Goal: Information Seeking & Learning: Learn about a topic

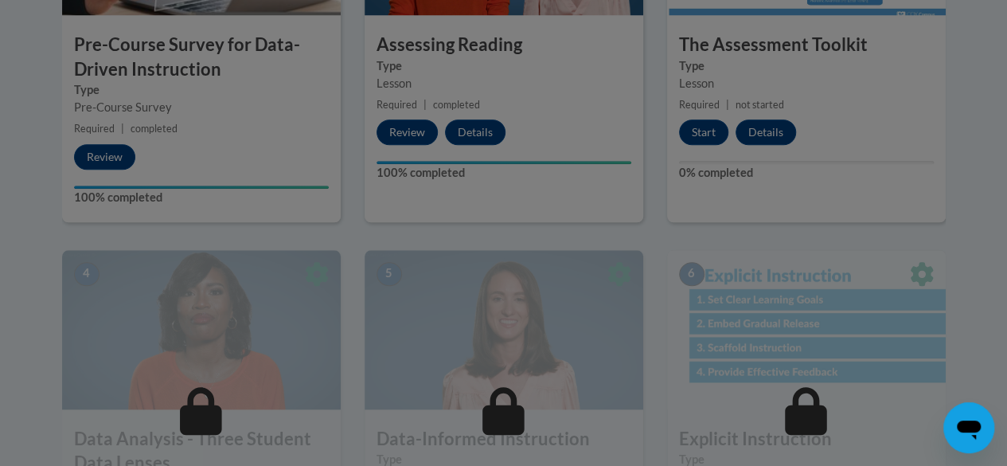
scroll to position [716, 0]
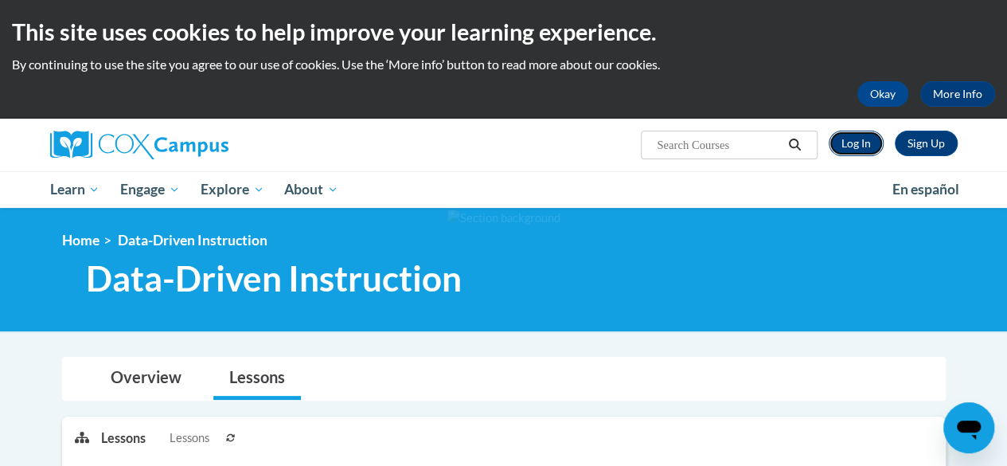
click at [852, 146] on link "Log In" at bounding box center [856, 143] width 55 height 25
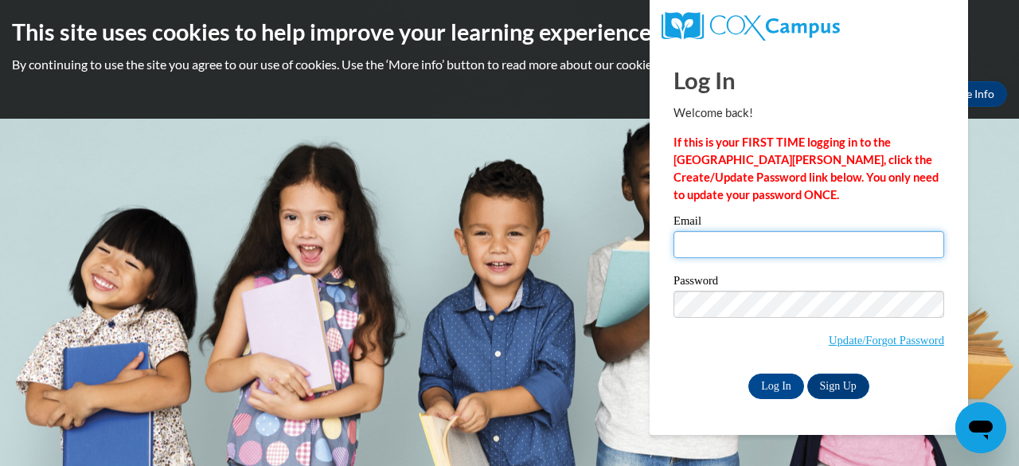
click at [759, 238] on input "Email" at bounding box center [808, 244] width 271 height 27
type input "rosethidalwin@gmail.com"
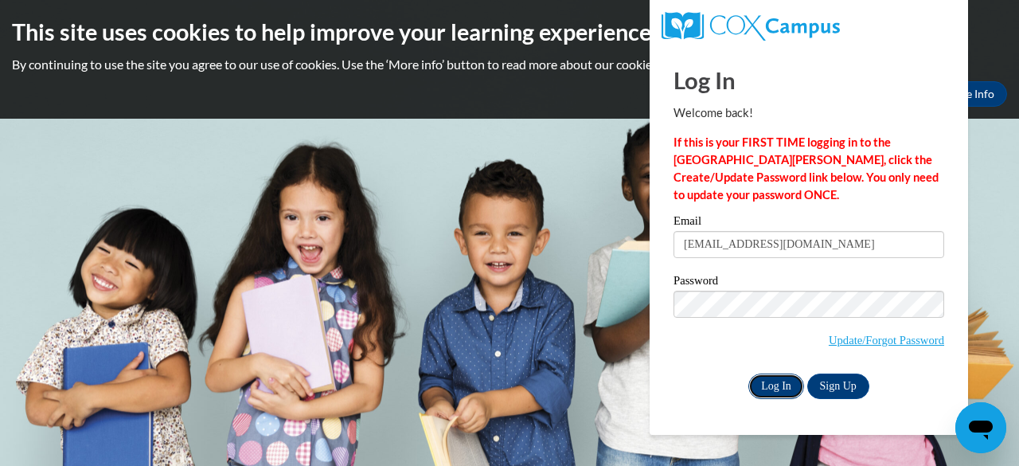
click at [769, 391] on input "Log In" at bounding box center [776, 385] width 56 height 25
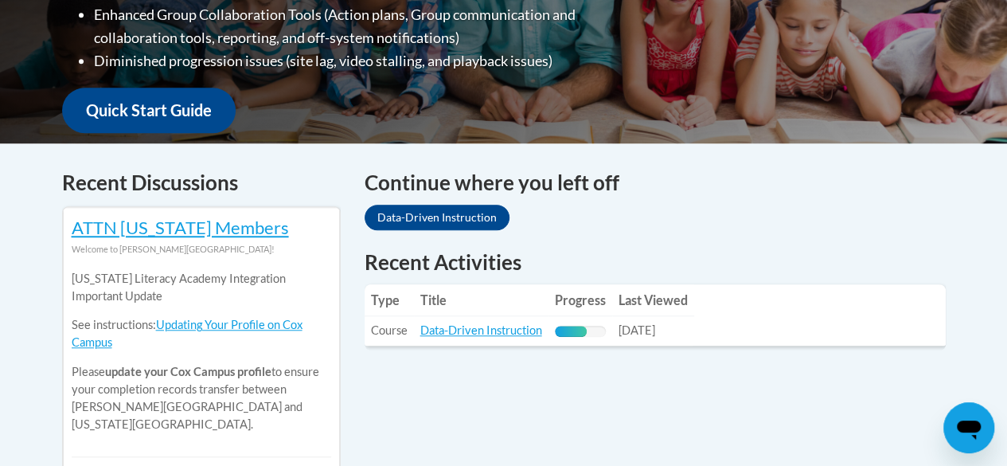
scroll to position [557, 0]
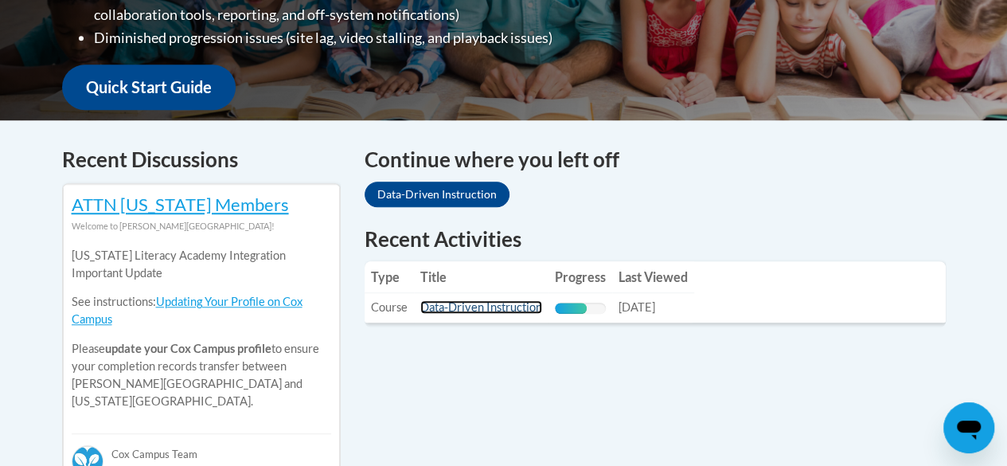
click at [535, 311] on link "Data-Driven Instruction" at bounding box center [481, 307] width 122 height 14
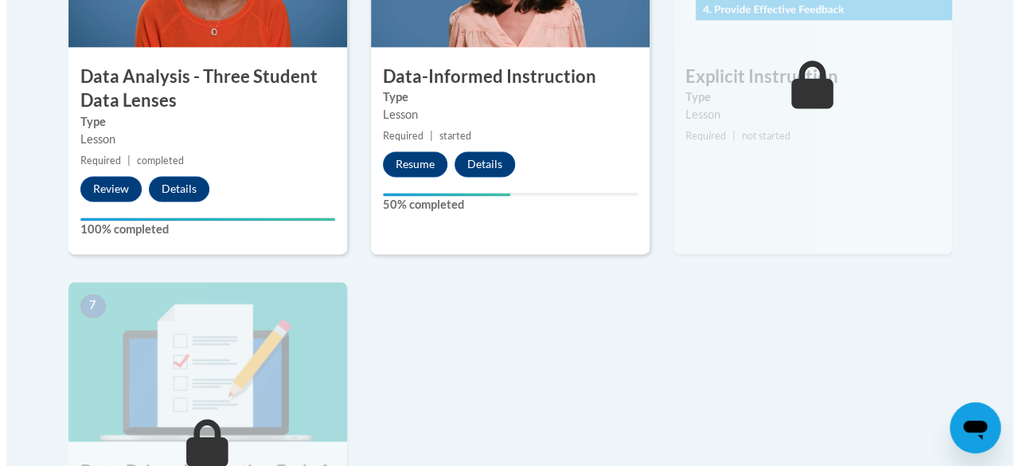
scroll to position [1035, 0]
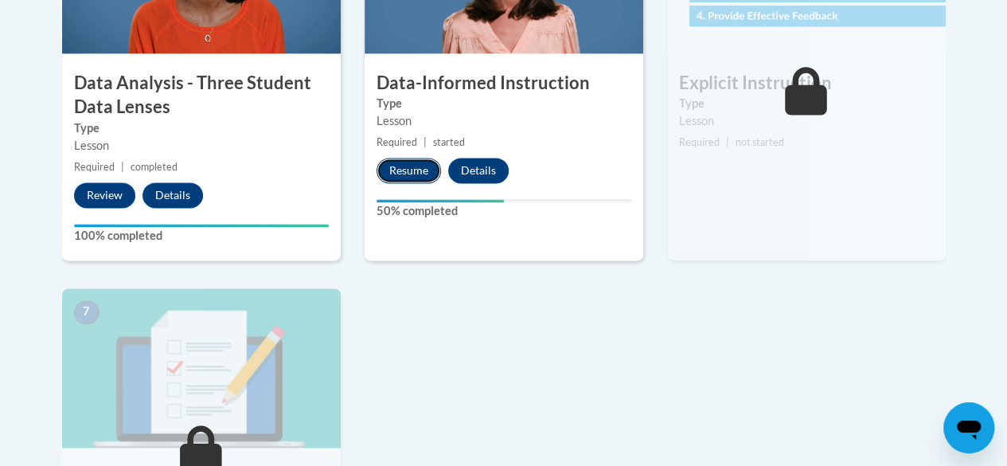
click at [404, 172] on button "Resume" at bounding box center [408, 170] width 64 height 25
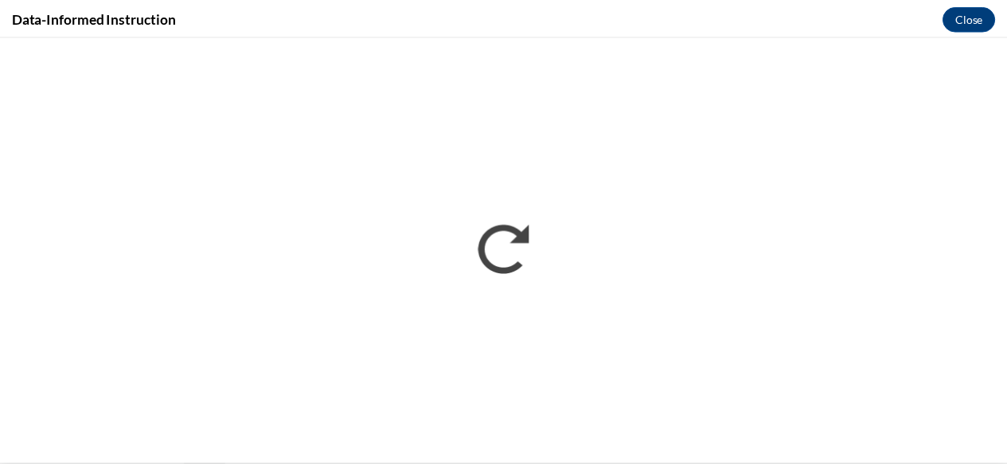
scroll to position [0, 0]
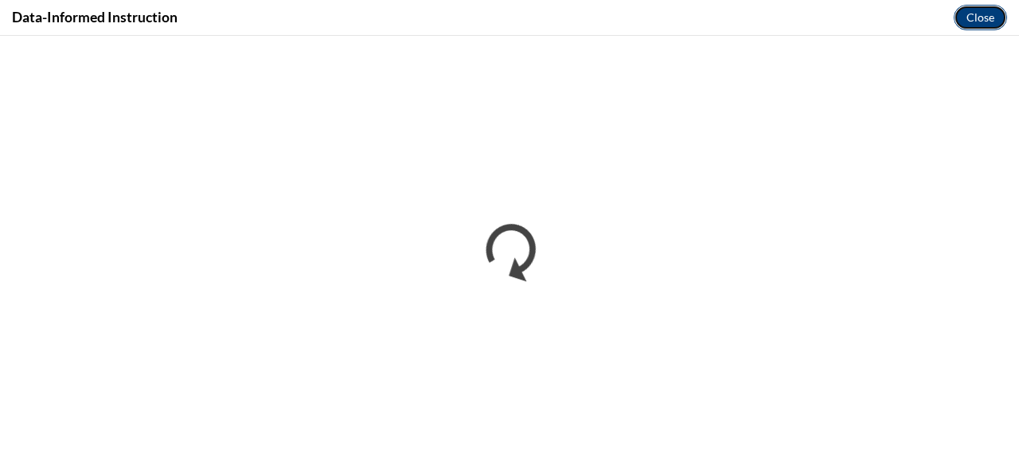
click at [981, 20] on button "Close" at bounding box center [979, 17] width 53 height 25
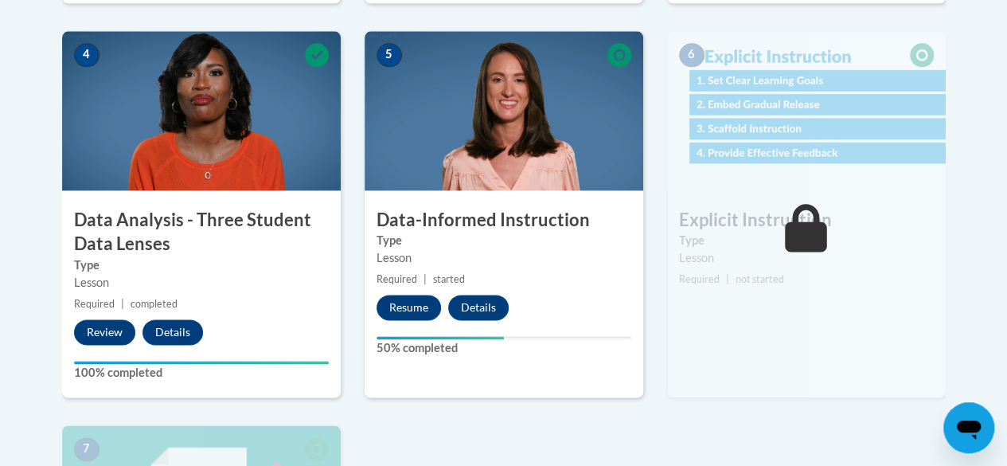
scroll to position [1035, 0]
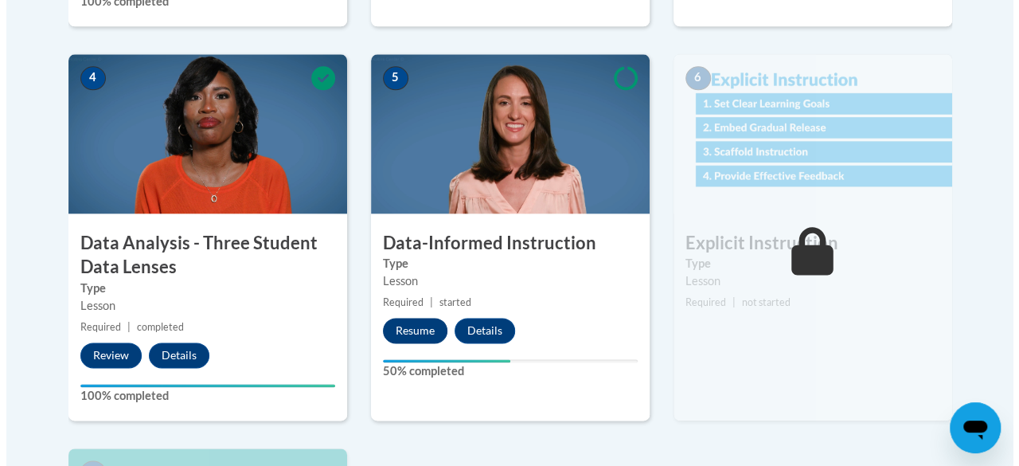
scroll to position [962, 0]
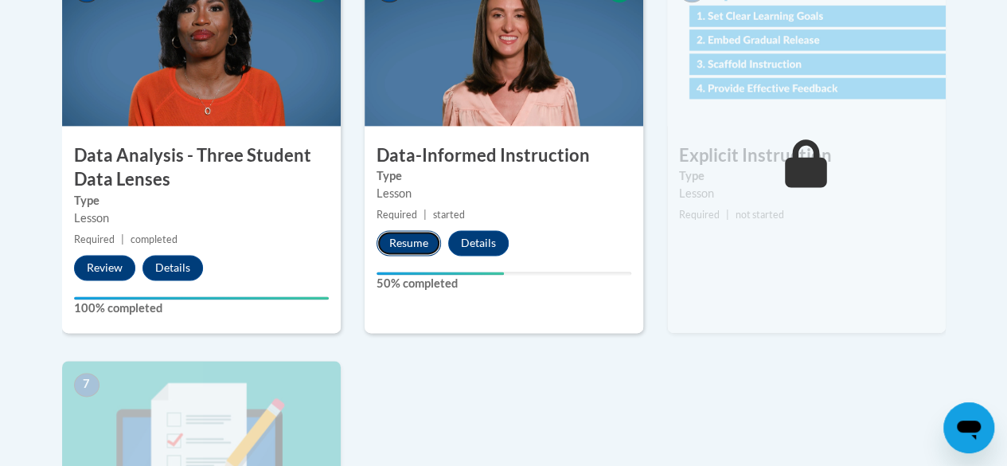
click at [392, 244] on button "Resume" at bounding box center [408, 242] width 64 height 25
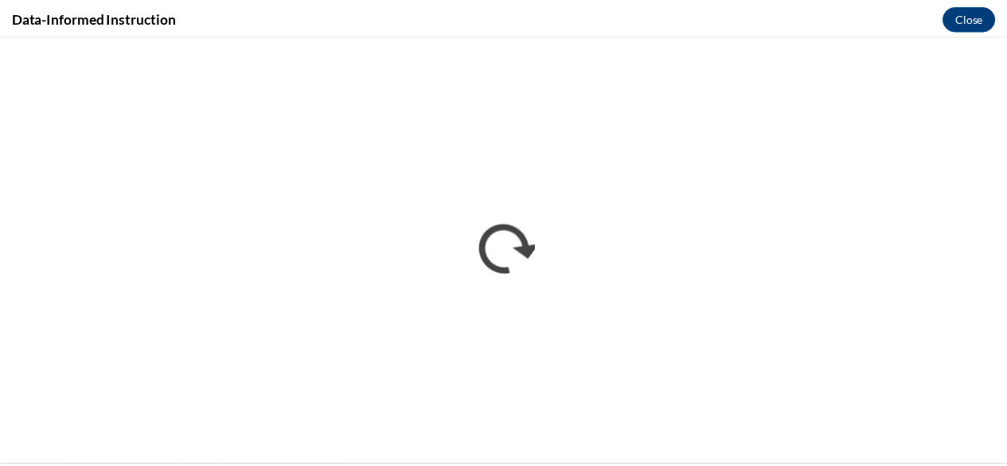
scroll to position [0, 0]
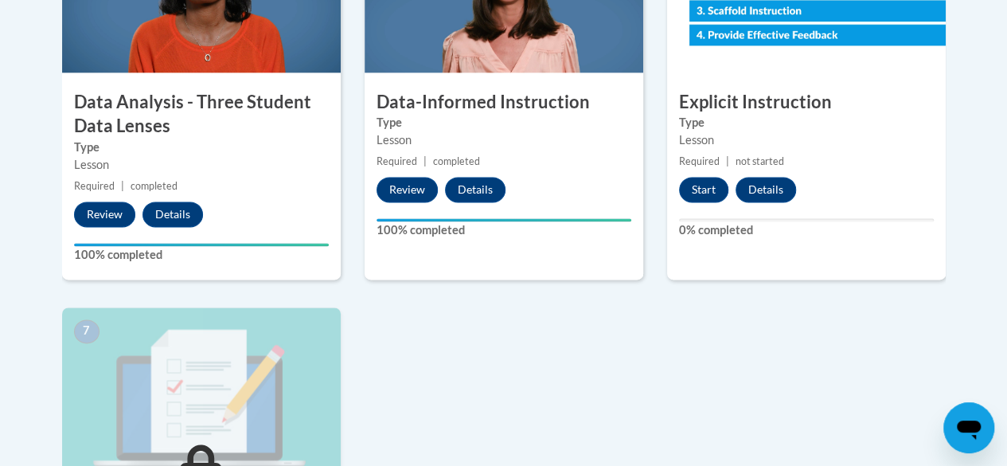
scroll to position [955, 0]
